Goal: Complete application form

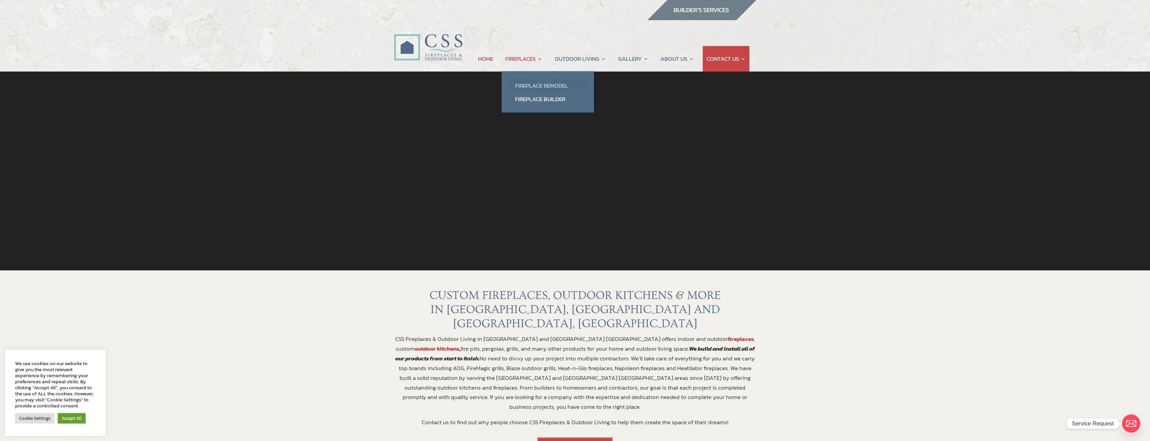
click at [546, 84] on link "Fireplace Remodel" at bounding box center [547, 85] width 79 height 13
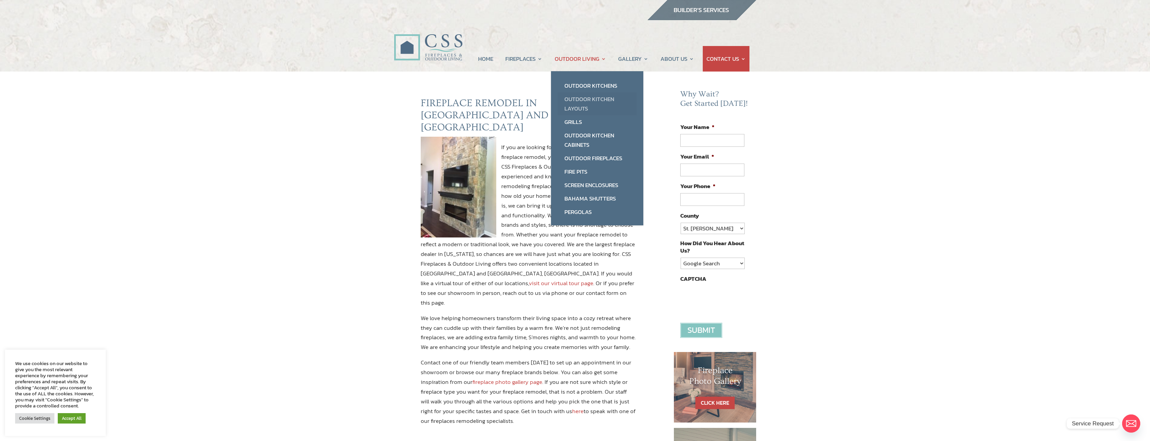
click at [594, 103] on link "Outdoor Kitchen Layouts" at bounding box center [597, 103] width 79 height 23
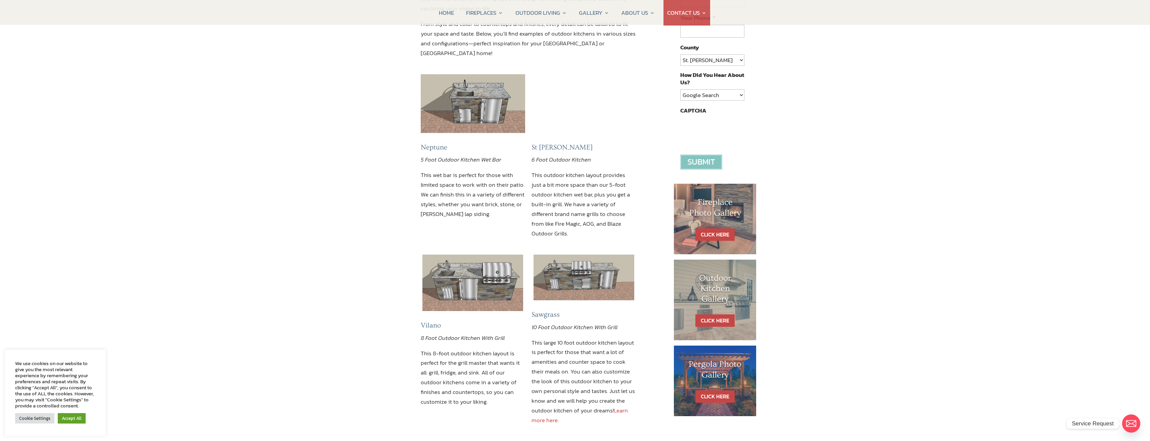
scroll to position [67, 0]
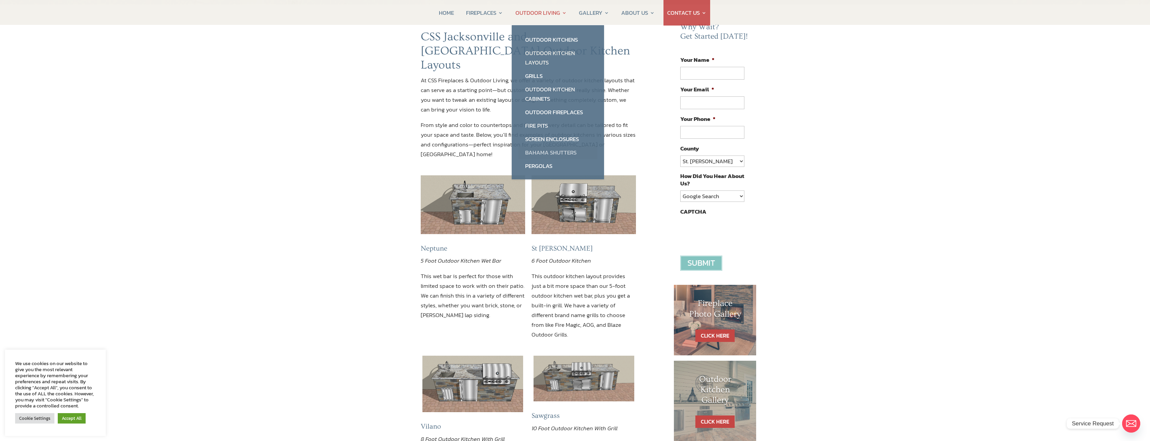
click at [552, 146] on link "Bahama Shutters" at bounding box center [557, 152] width 79 height 13
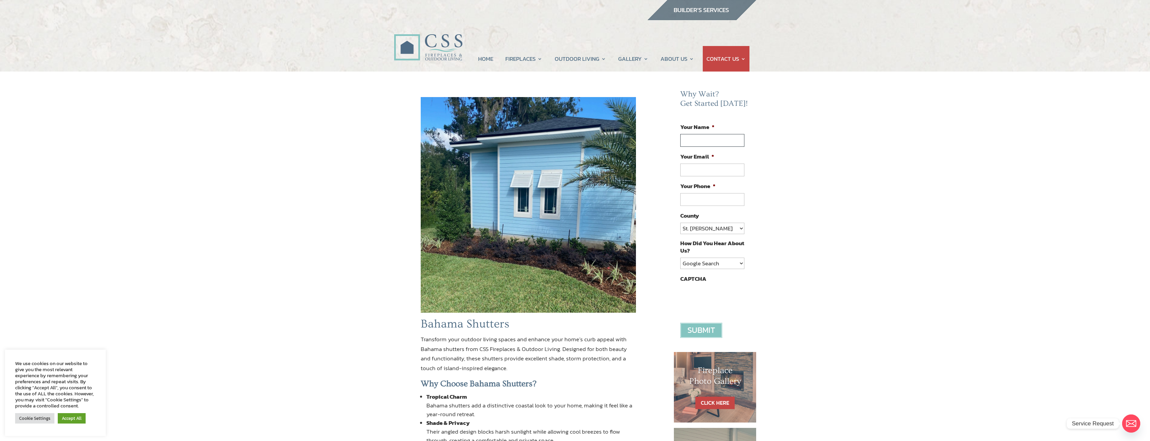
click at [721, 136] on input "Your Name *" at bounding box center [712, 140] width 64 height 13
type input "Drew"
click at [704, 166] on input "Your Email *" at bounding box center [712, 169] width 64 height 13
type input "drewh@sawcross.com"
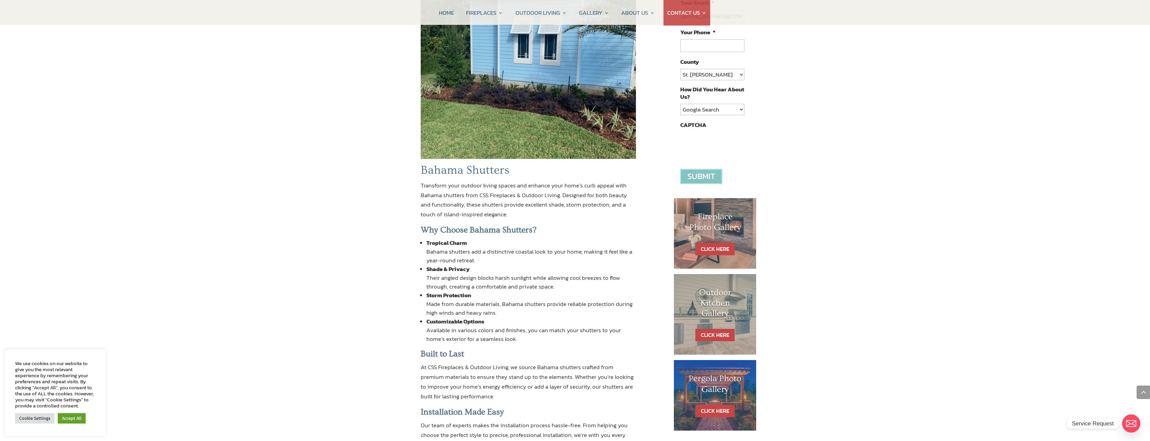
scroll to position [36, 0]
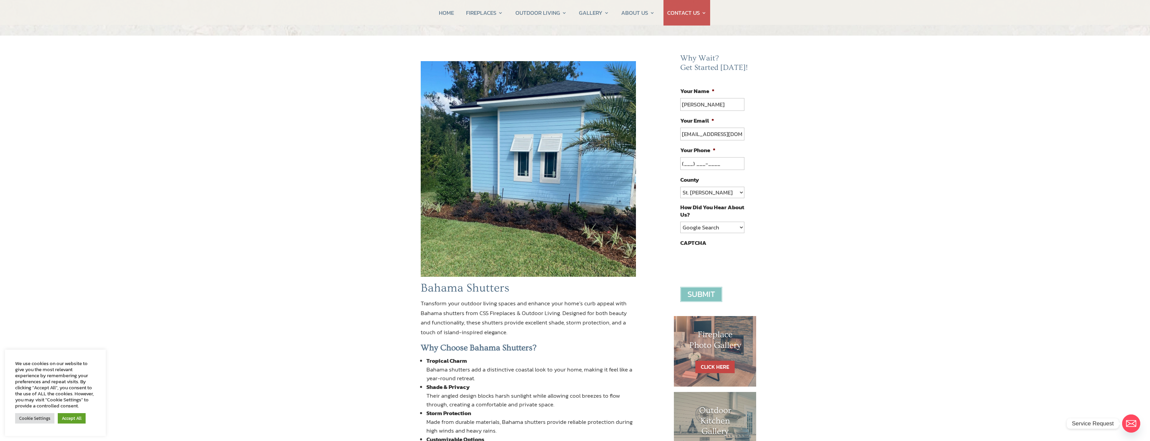
drag, startPoint x: 702, startPoint y: 159, endPoint x: 745, endPoint y: 156, distance: 42.4
click at [702, 159] on input "(___) ___-____" at bounding box center [712, 163] width 64 height 13
type input "(904) 803-1098"
click at [812, 170] on div "Bahama Shutters Transform your outdoor living spaces and enhance your home’s cu…" at bounding box center [575, 346] width 1150 height 621
click at [703, 196] on select "St. Johns Clay Volusia Flagler Duval Nassau Other" at bounding box center [712, 192] width 64 height 11
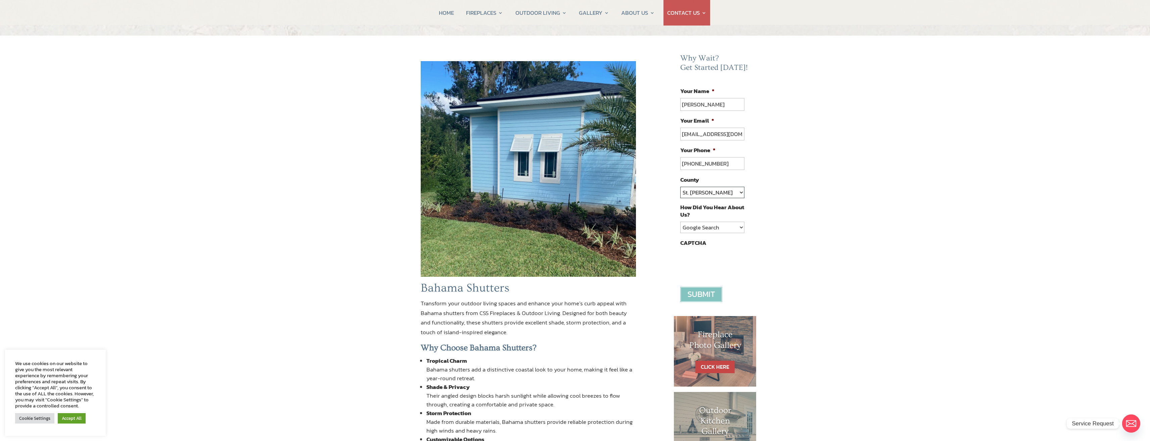
select select "[PERSON_NAME]"
click at [680, 187] on select "St. Johns Clay Volusia Flagler Duval Nassau Other" at bounding box center [712, 192] width 64 height 11
click at [719, 227] on select "Google Search Google Ad Referral Magazine Ad Social Media Other" at bounding box center [712, 227] width 64 height 11
click at [680, 222] on select "Google Search Google Ad Referral Magazine Ad Social Media Other" at bounding box center [712, 227] width 64 height 11
click at [700, 290] on input "image" at bounding box center [701, 294] width 42 height 15
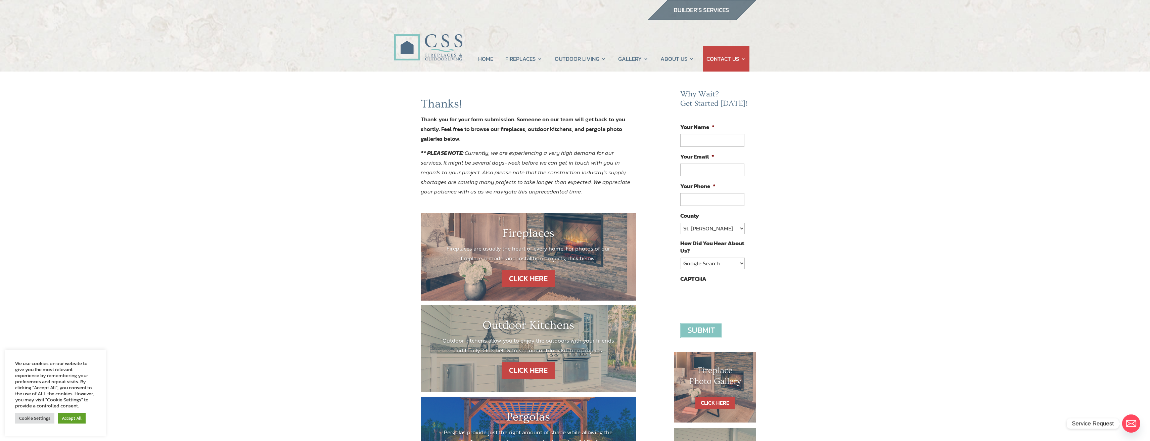
click at [531, 265] on div "Fireplaces Fireplaces are usually the heart of every home. For photos of our fi…" at bounding box center [528, 248] width 175 height 44
click at [530, 270] on link "CLICK HERE" at bounding box center [528, 278] width 58 height 17
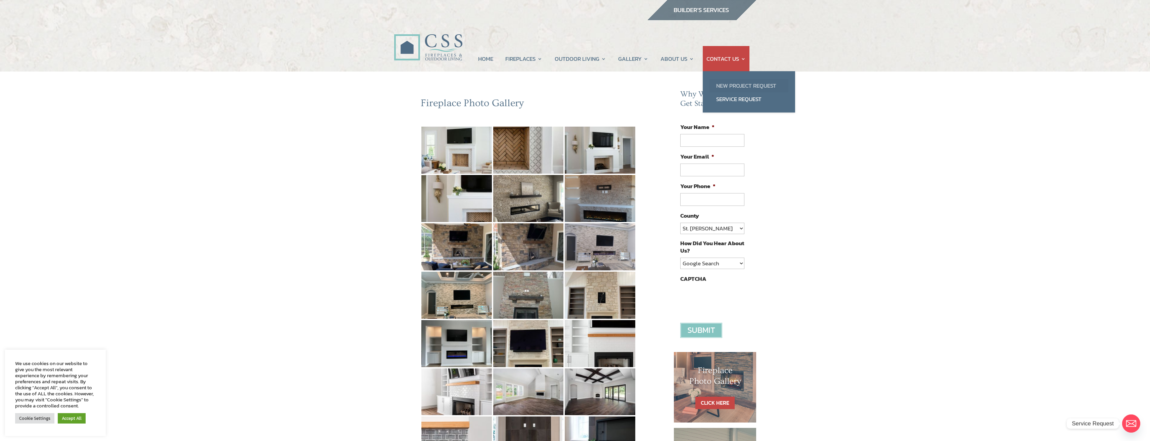
click at [738, 85] on link "New Project Request" at bounding box center [748, 85] width 79 height 13
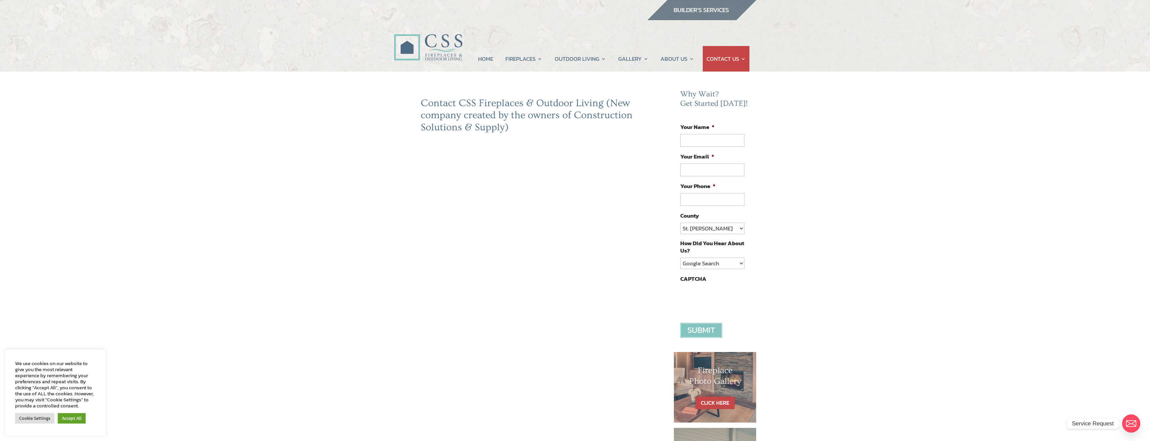
click at [392, 302] on div "Contact CSS Fireplaces & Outdoor Living (New company created by the owners of C…" at bounding box center [575, 341] width 1150 height 538
click at [377, 337] on div "Contact CSS Fireplaces & Outdoor Living (New company created by the owners of C…" at bounding box center [575, 341] width 1150 height 538
click at [381, 313] on div "Contact CSS Fireplaces & Outdoor Living (New company created by the owners of C…" at bounding box center [575, 341] width 1150 height 538
click at [384, 360] on div "Contact CSS Fireplaces & Outdoor Living (New company created by the owners of C…" at bounding box center [575, 341] width 1150 height 538
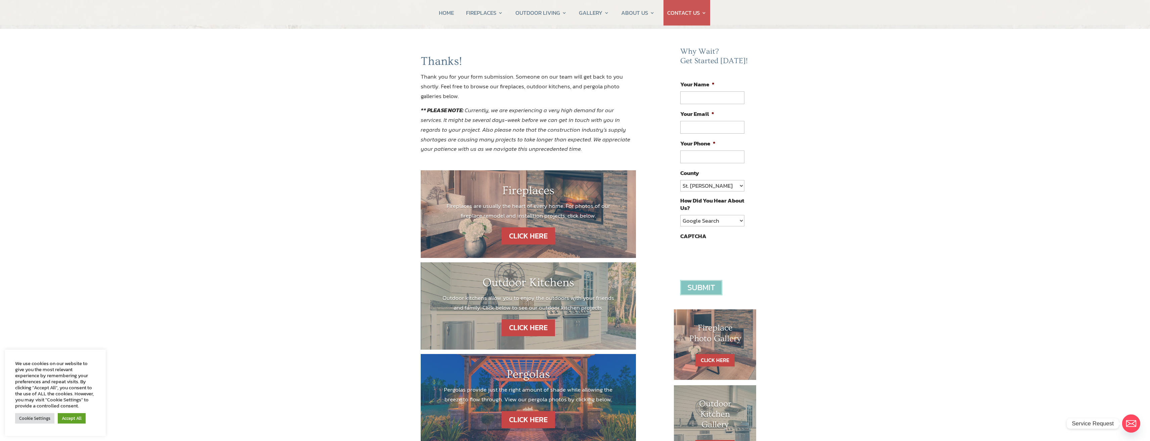
scroll to position [101, 0]
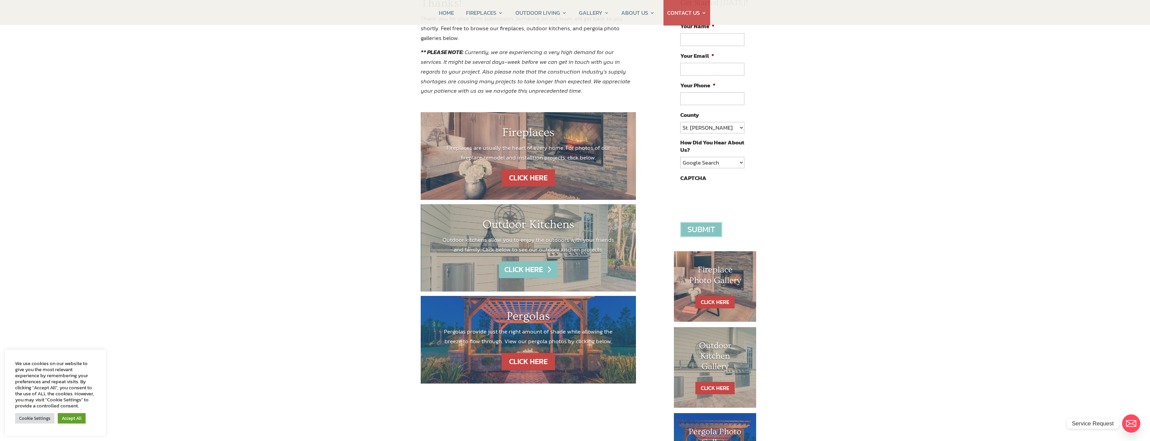
click at [526, 267] on link "CLICK HERE" at bounding box center [528, 269] width 58 height 17
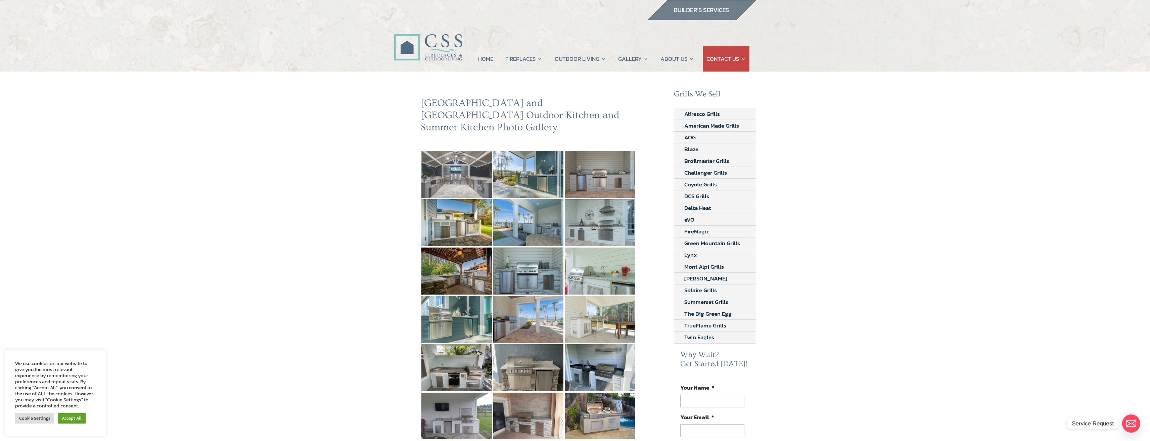
click at [453, 169] on img at bounding box center [456, 174] width 70 height 47
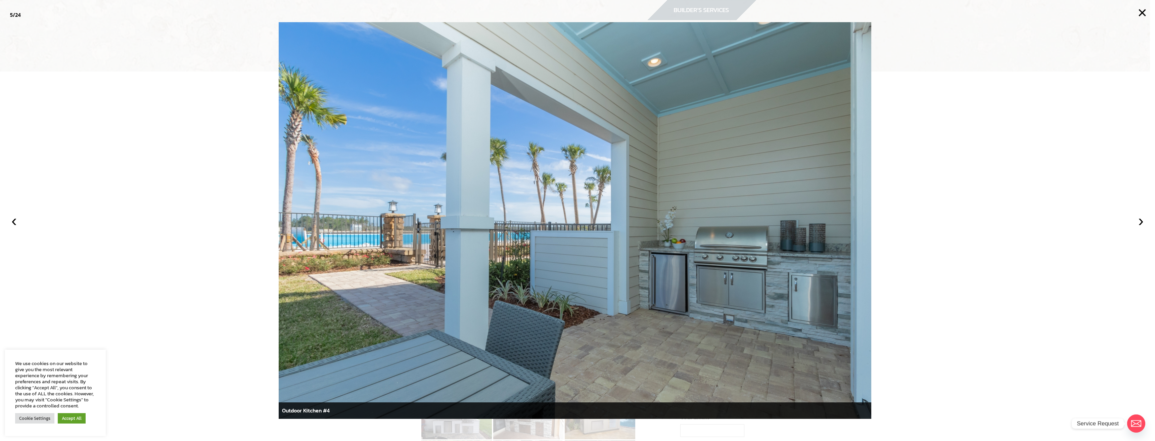
click at [227, 176] on div at bounding box center [577, 220] width 1155 height 441
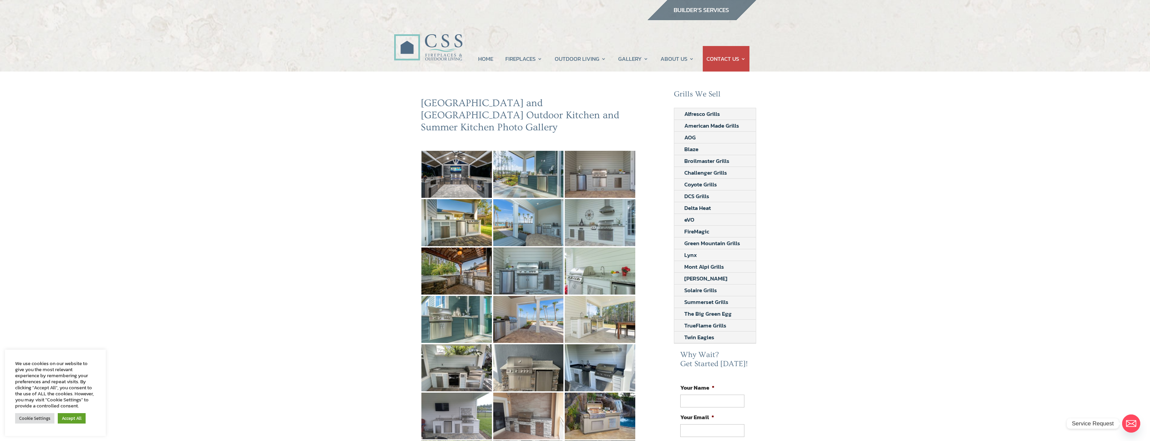
click at [418, 52] on img at bounding box center [428, 39] width 68 height 49
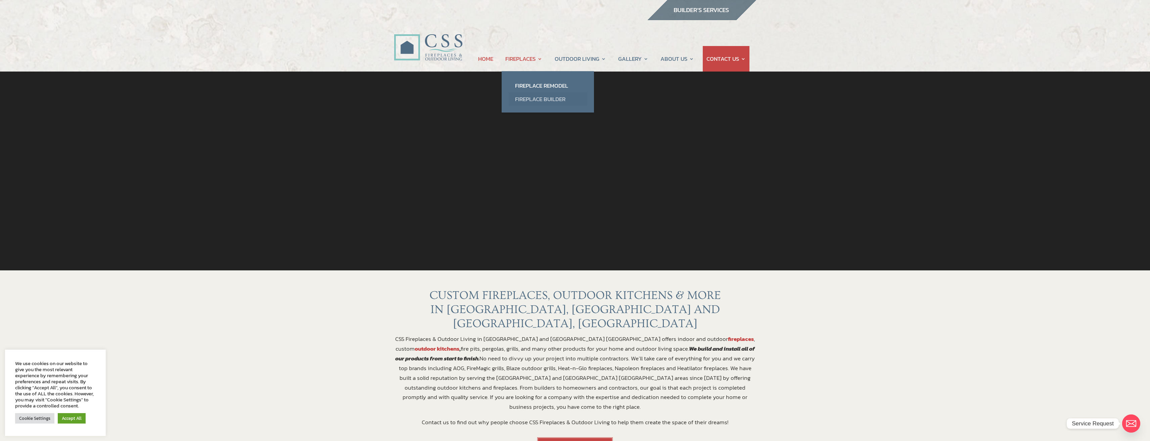
click at [539, 95] on link "Fireplace Builder" at bounding box center [547, 98] width 79 height 13
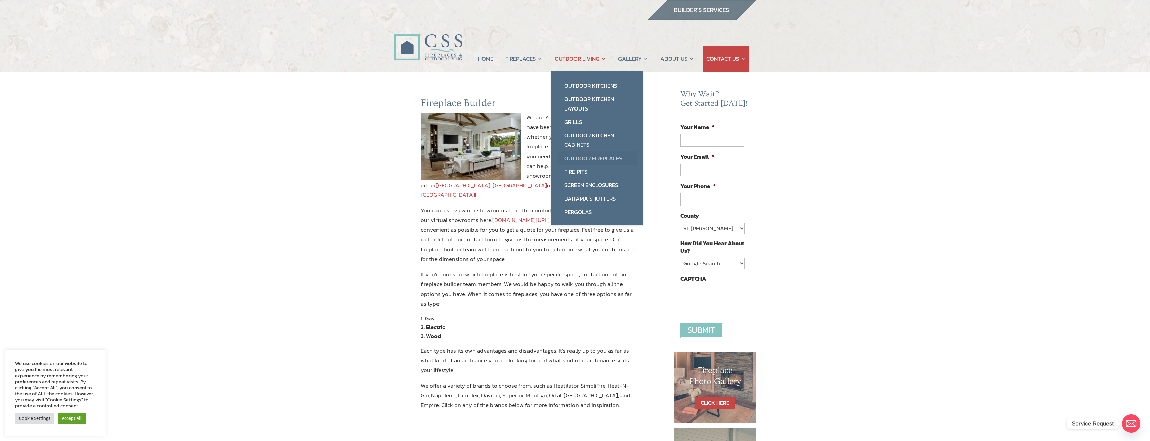
click at [599, 155] on link "Outdoor Fireplaces" at bounding box center [597, 157] width 79 height 13
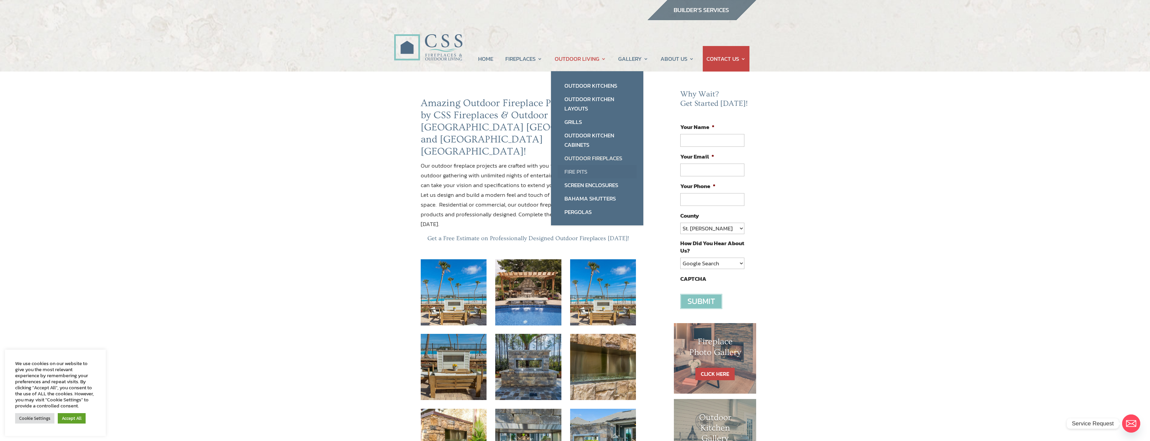
drag, startPoint x: 573, startPoint y: 168, endPoint x: 640, endPoint y: 205, distance: 76.5
click at [573, 168] on link "Fire Pits" at bounding box center [597, 171] width 79 height 13
